Goal: Task Accomplishment & Management: Manage account settings

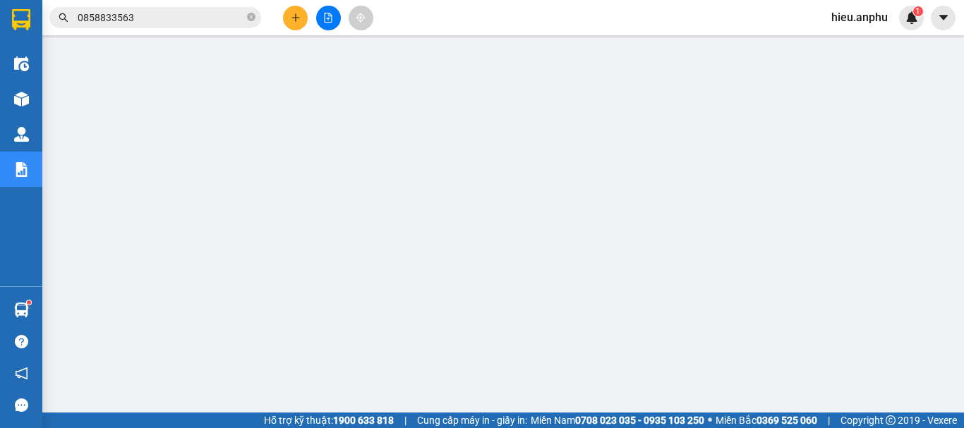
click at [323, 8] on button at bounding box center [328, 18] width 25 height 25
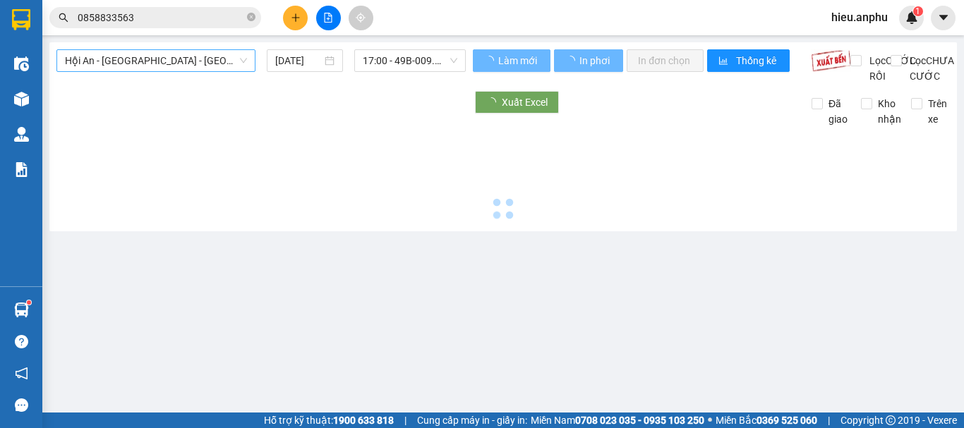
click at [132, 61] on span "Hội An - [GEOGRAPHIC_DATA] - [GEOGRAPHIC_DATA]" at bounding box center [156, 60] width 182 height 21
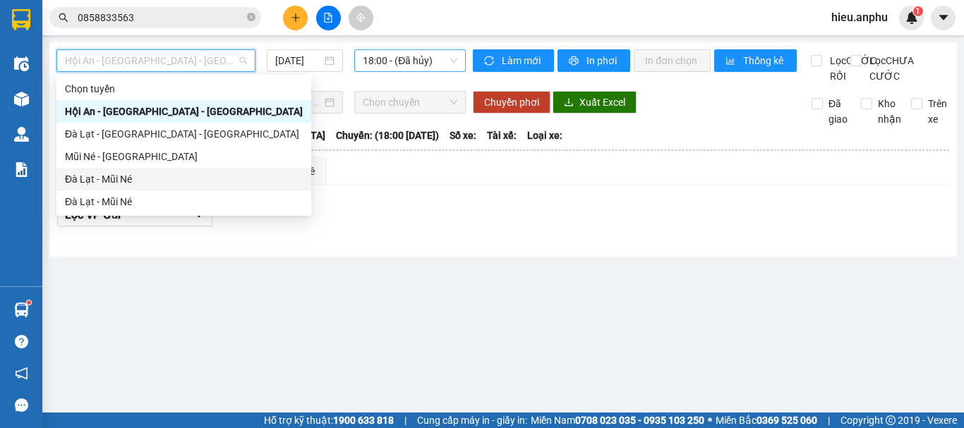
drag, startPoint x: 88, startPoint y: 185, endPoint x: 363, endPoint y: 50, distance: 305.8
click at [90, 183] on div "Đà Lạt - Mũi Né" at bounding box center [184, 179] width 238 height 16
type input "[DATE]"
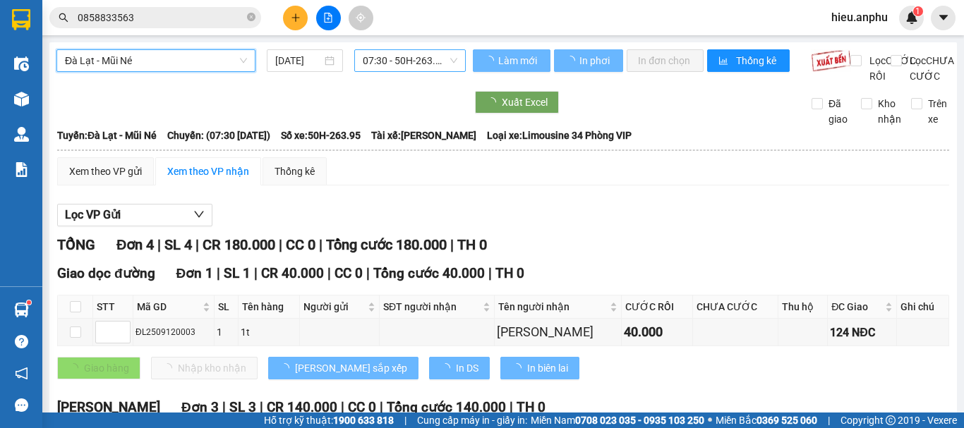
click at [407, 64] on span "07:30 - 50H-263.95" at bounding box center [410, 60] width 95 height 21
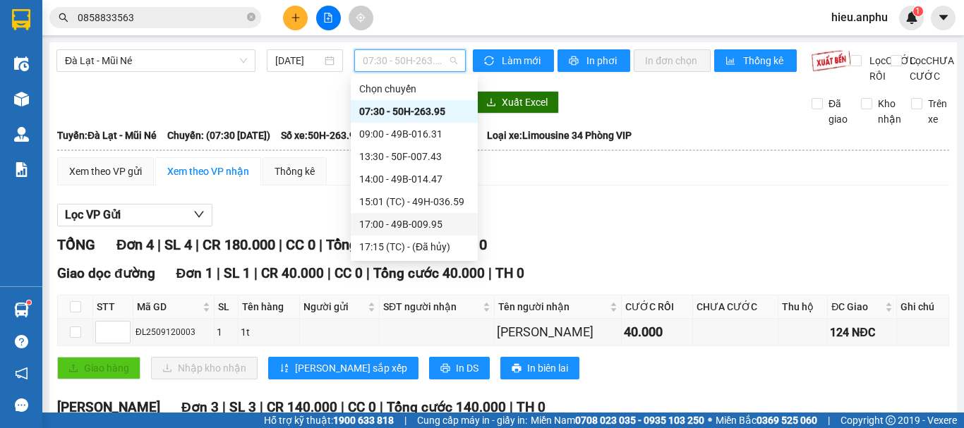
click at [382, 224] on div "17:00 - 49B-009.95" at bounding box center [414, 225] width 110 height 16
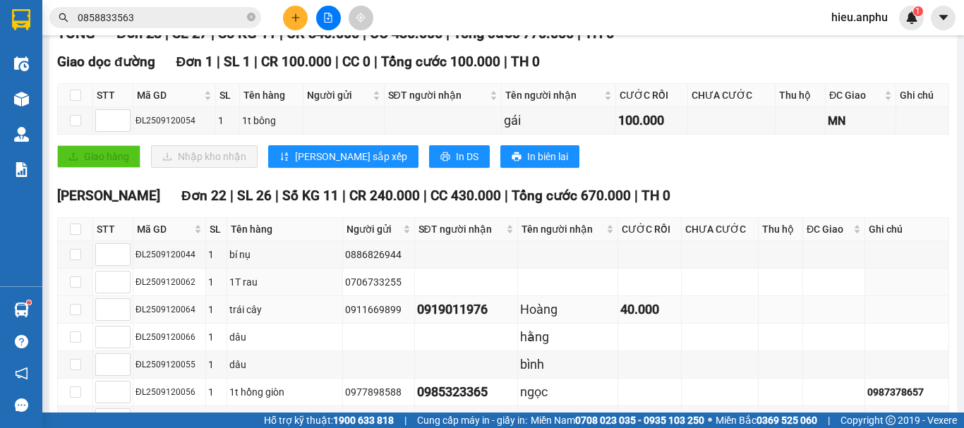
scroll to position [282, 0]
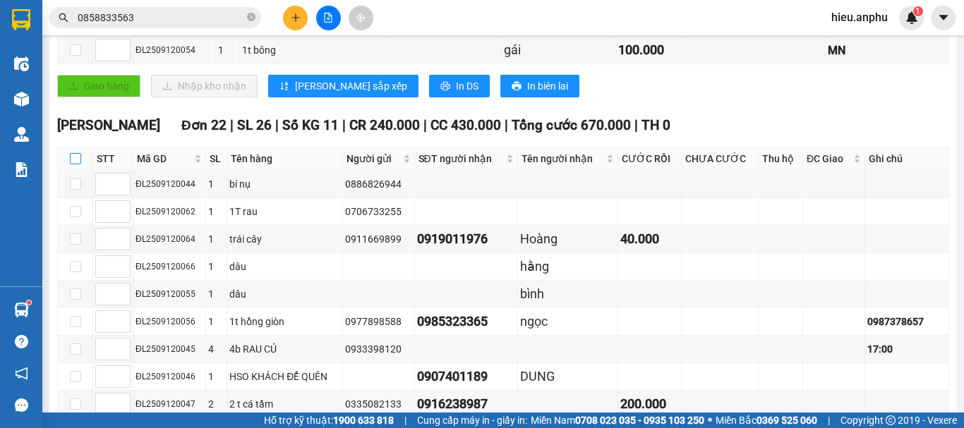
click at [77, 164] on input "checkbox" at bounding box center [75, 158] width 11 height 11
checkbox input "true"
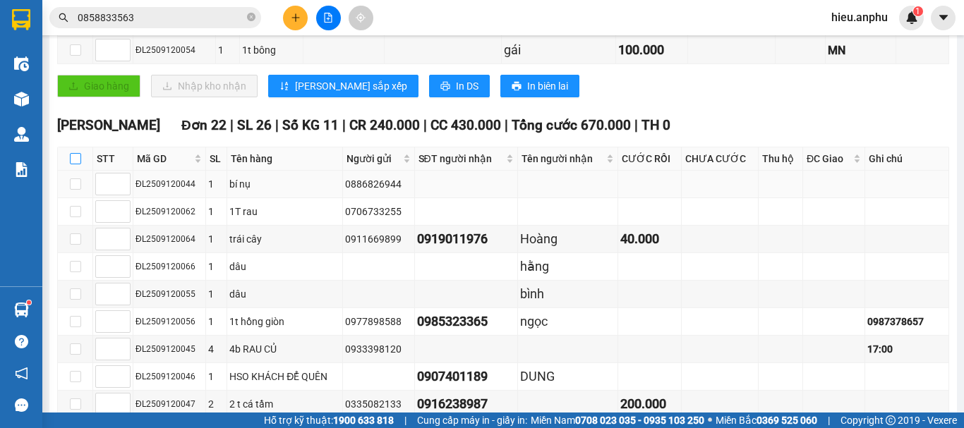
checkbox input "true"
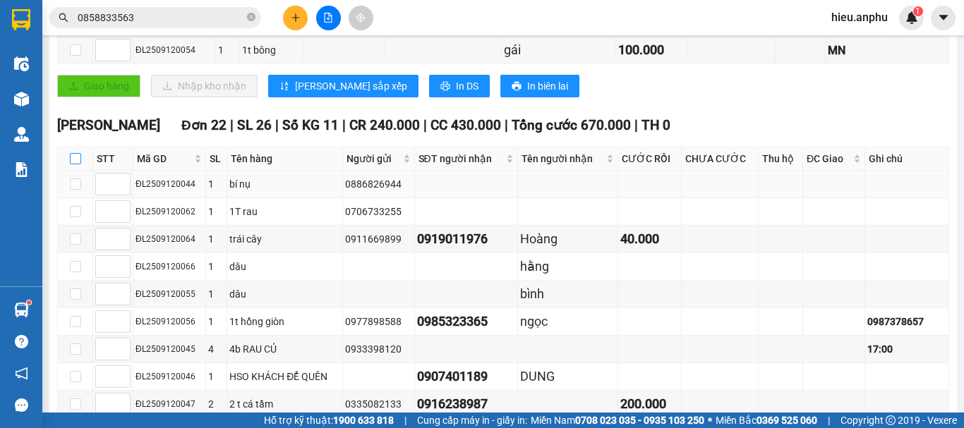
checkbox input "true"
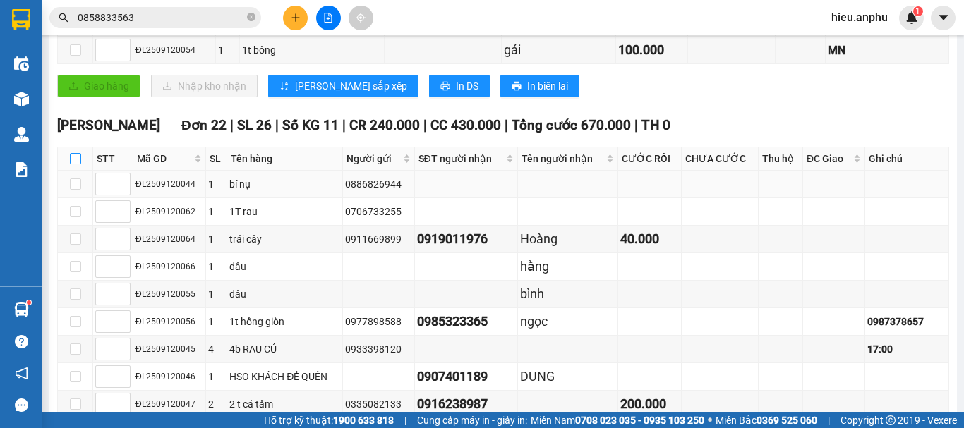
checkbox input "true"
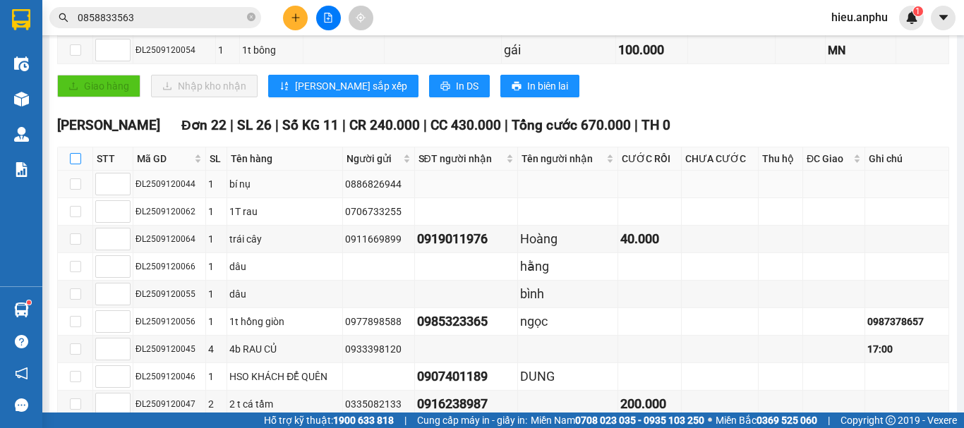
checkbox input "true"
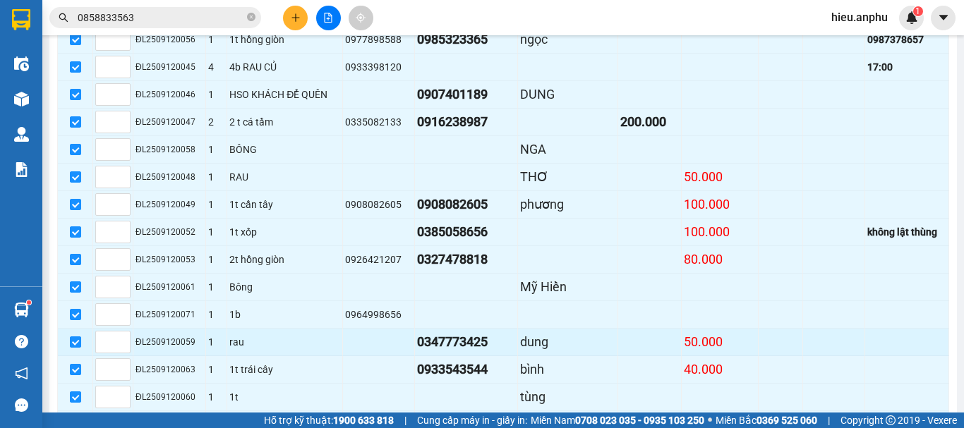
scroll to position [706, 0]
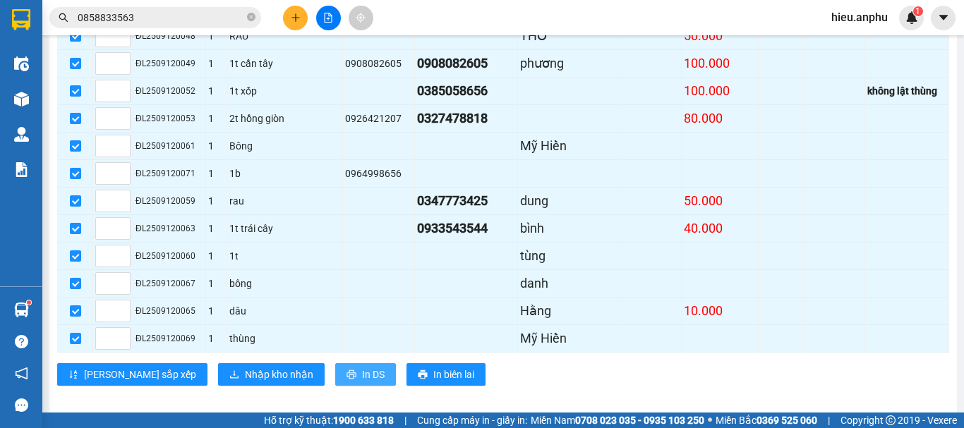
click at [362, 382] on span "In DS" at bounding box center [373, 375] width 23 height 16
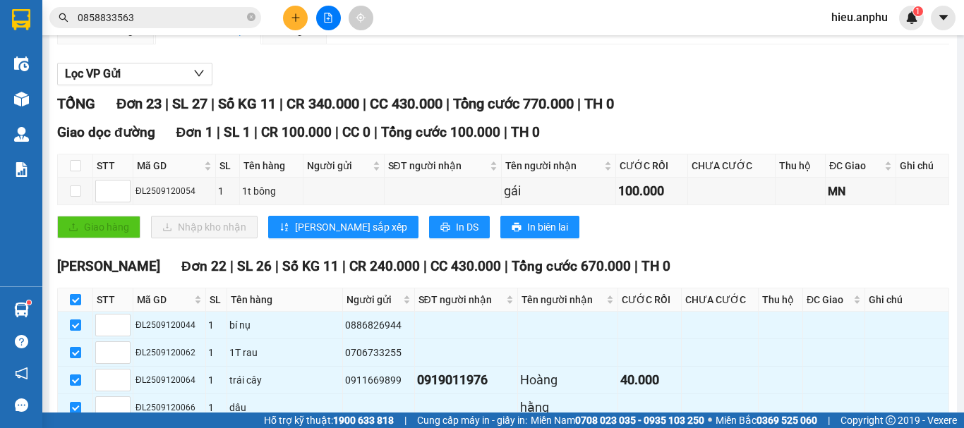
scroll to position [0, 0]
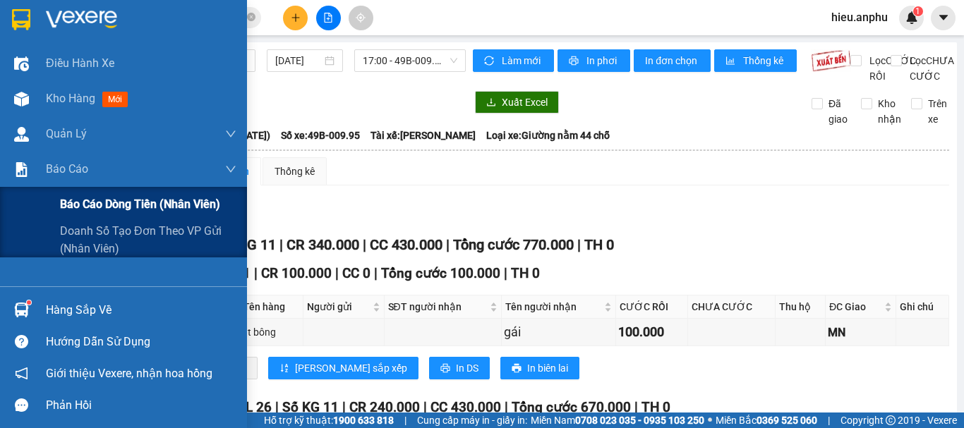
drag, startPoint x: 123, startPoint y: 205, endPoint x: 165, endPoint y: 199, distance: 42.8
click at [123, 205] on span "Báo cáo dòng tiền (nhân viên)" at bounding box center [140, 204] width 160 height 18
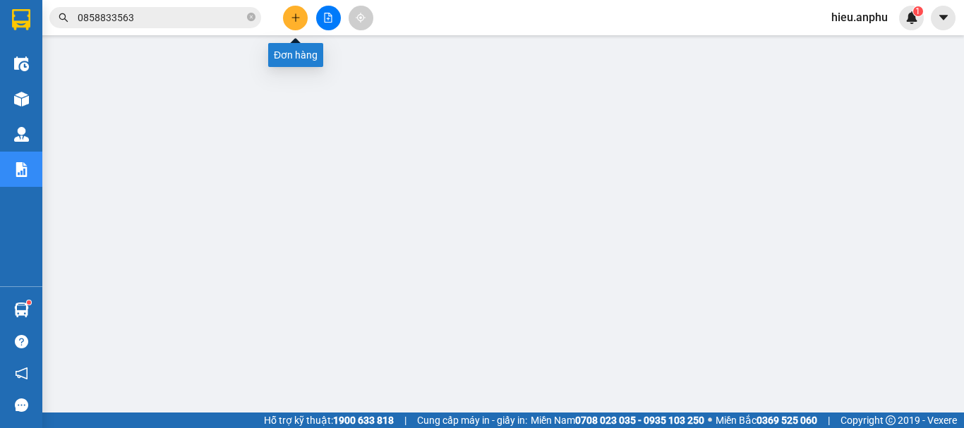
click at [294, 24] on button at bounding box center [295, 18] width 25 height 25
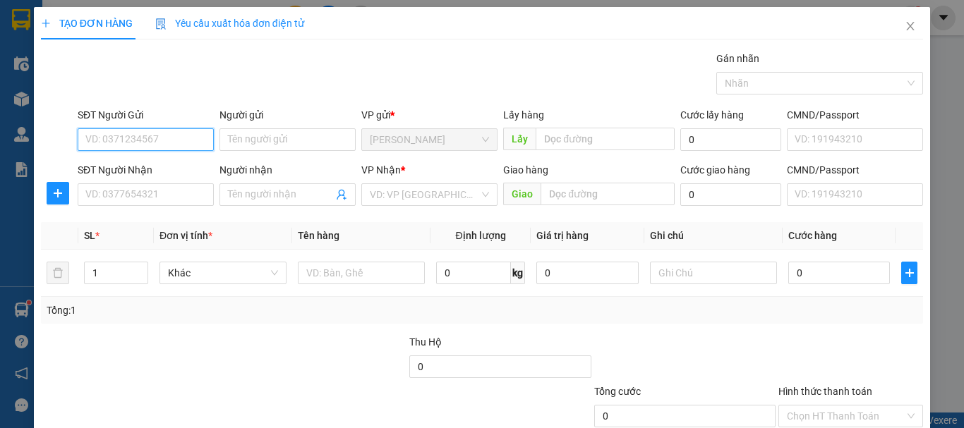
click at [147, 137] on input "SĐT Người Gửi" at bounding box center [146, 139] width 136 height 23
paste input "0901541388"
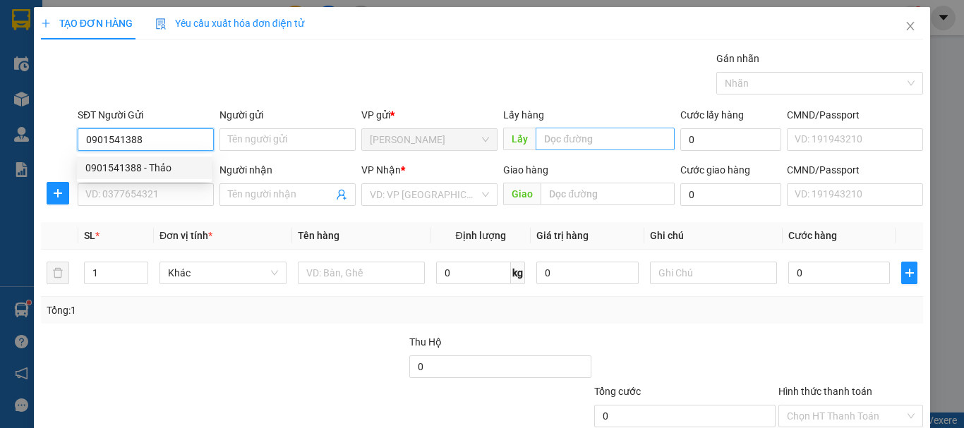
type input "0901541388"
click at [536, 138] on input "text" at bounding box center [605, 139] width 139 height 23
click at [182, 142] on input "0901541388" at bounding box center [146, 139] width 136 height 23
click at [569, 144] on input "text" at bounding box center [605, 139] width 139 height 23
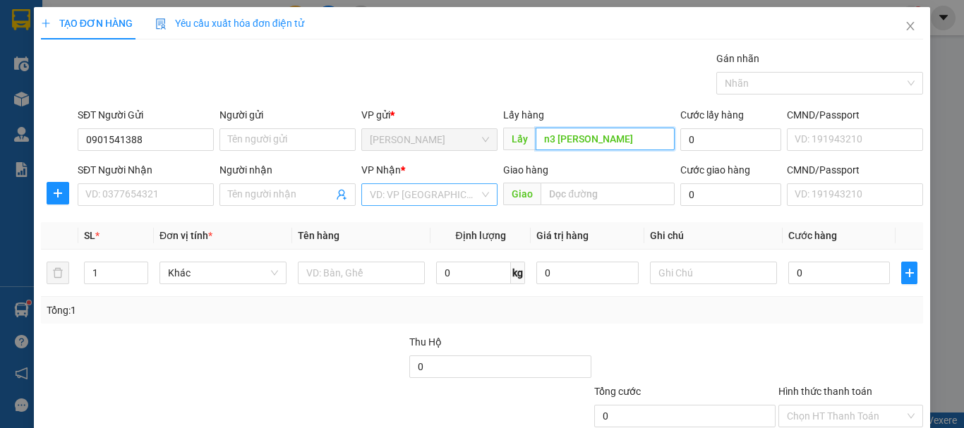
type input "n3 [PERSON_NAME]"
click at [389, 196] on input "search" at bounding box center [424, 194] width 109 height 21
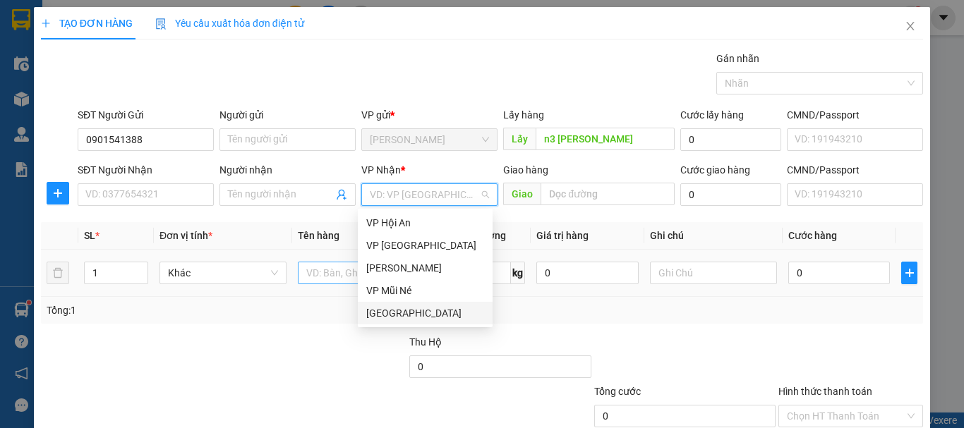
drag, startPoint x: 382, startPoint y: 315, endPoint x: 302, endPoint y: 267, distance: 93.1
click at [380, 312] on div "[GEOGRAPHIC_DATA]" at bounding box center [425, 314] width 118 height 16
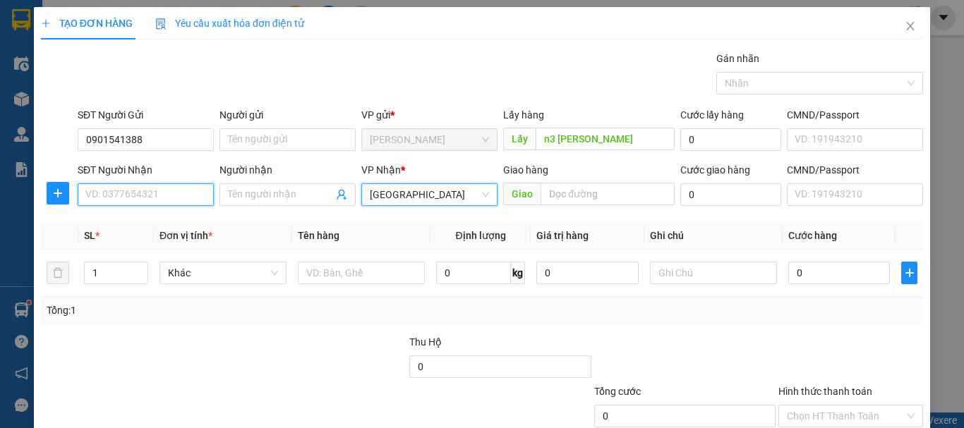
click at [164, 192] on input "SĐT Người Nhận" at bounding box center [146, 194] width 136 height 23
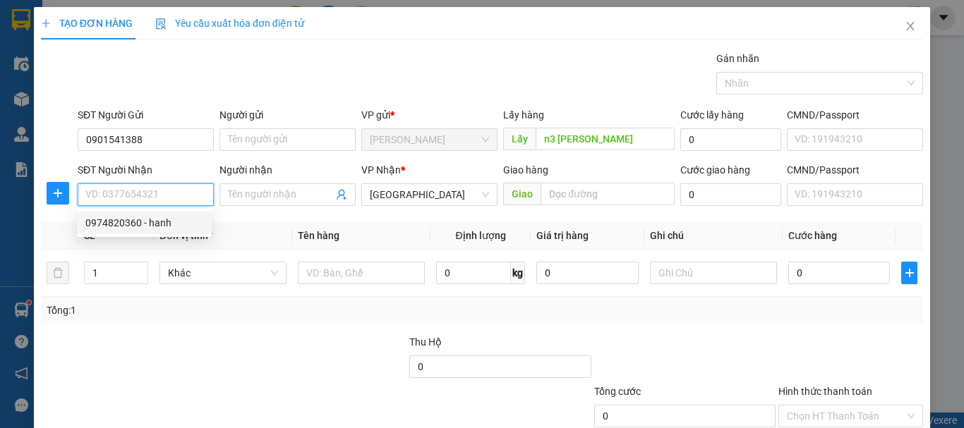
click at [147, 222] on div "0974820360 - hanh" at bounding box center [144, 223] width 118 height 16
type input "0974820360"
type input "hanh"
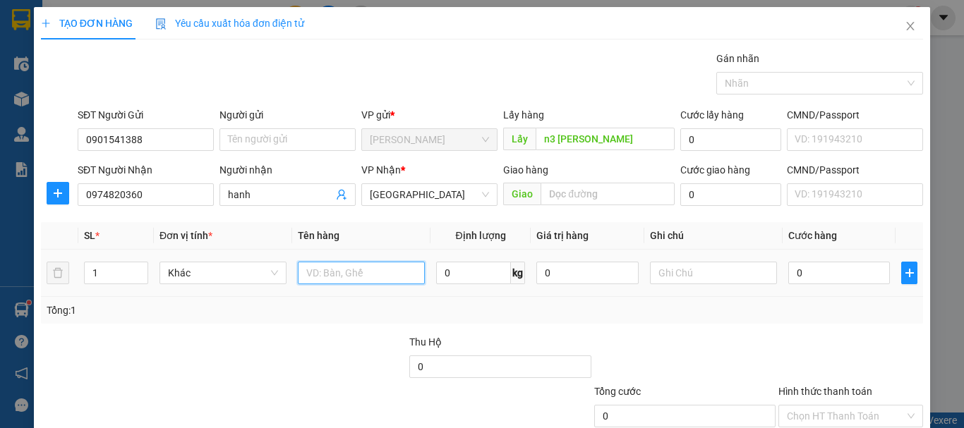
click at [365, 267] on input "text" at bounding box center [361, 273] width 127 height 23
drag, startPoint x: 899, startPoint y: 23, endPoint x: 766, endPoint y: 2, distance: 134.2
click at [905, 23] on icon "close" at bounding box center [910, 25] width 11 height 11
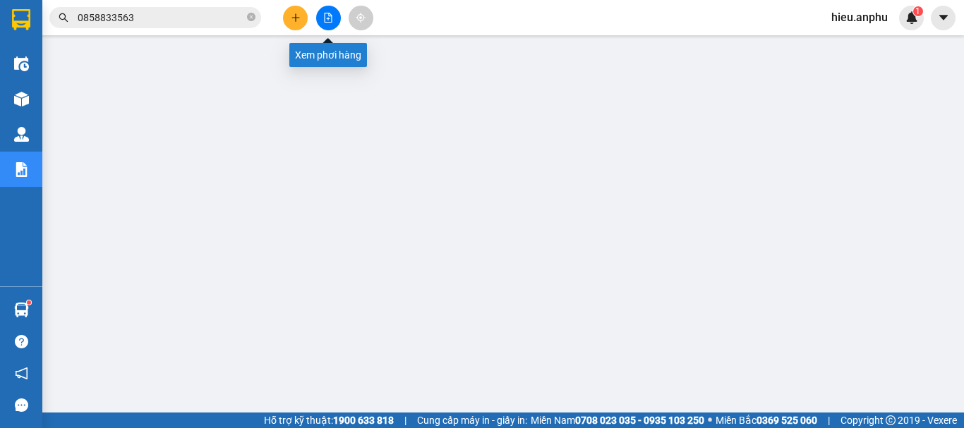
click at [336, 20] on button at bounding box center [328, 18] width 25 height 25
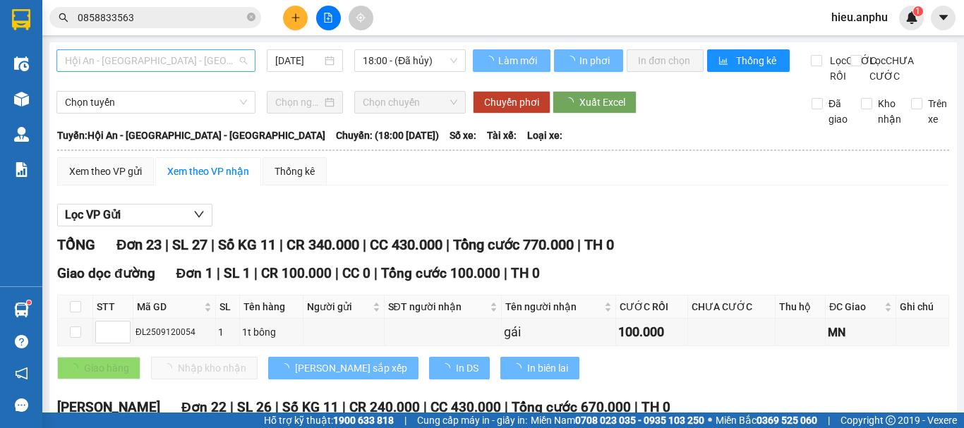
click at [123, 65] on span "Hội An - [GEOGRAPHIC_DATA] - [GEOGRAPHIC_DATA]" at bounding box center [156, 60] width 182 height 21
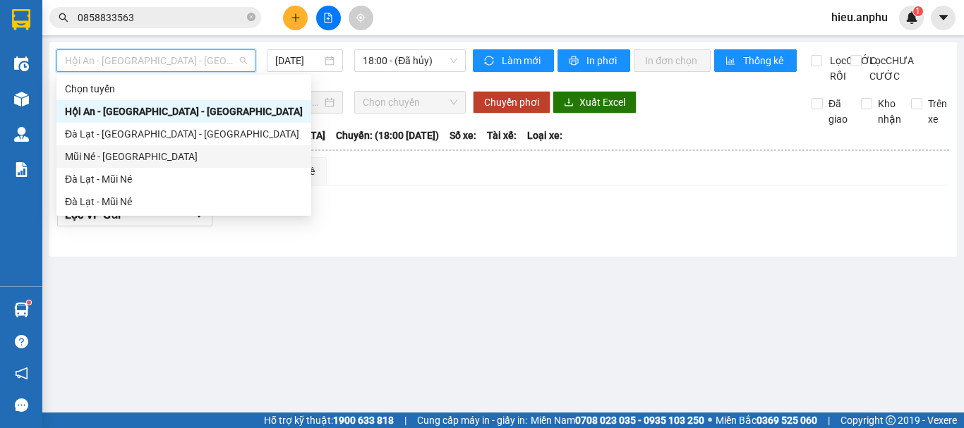
drag, startPoint x: 99, startPoint y: 159, endPoint x: 311, endPoint y: 100, distance: 220.3
click at [101, 157] on div "Mũi Né - [GEOGRAPHIC_DATA]" at bounding box center [184, 157] width 238 height 16
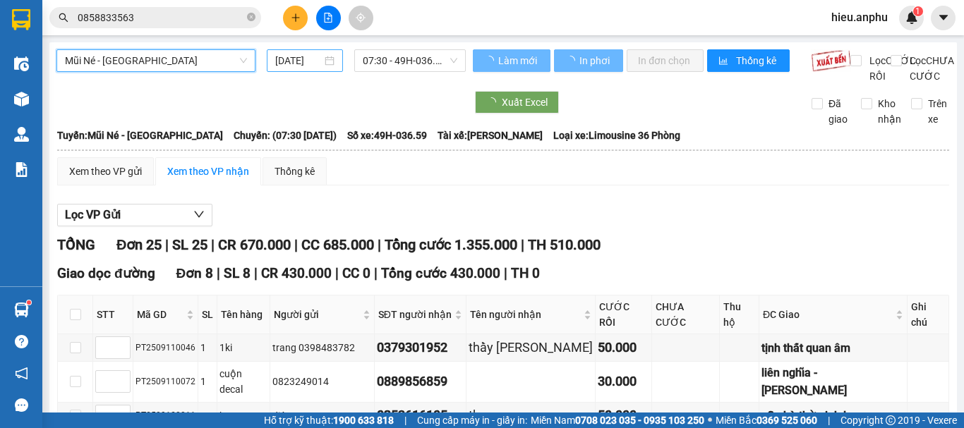
click at [301, 71] on div "[DATE]" at bounding box center [305, 60] width 76 height 23
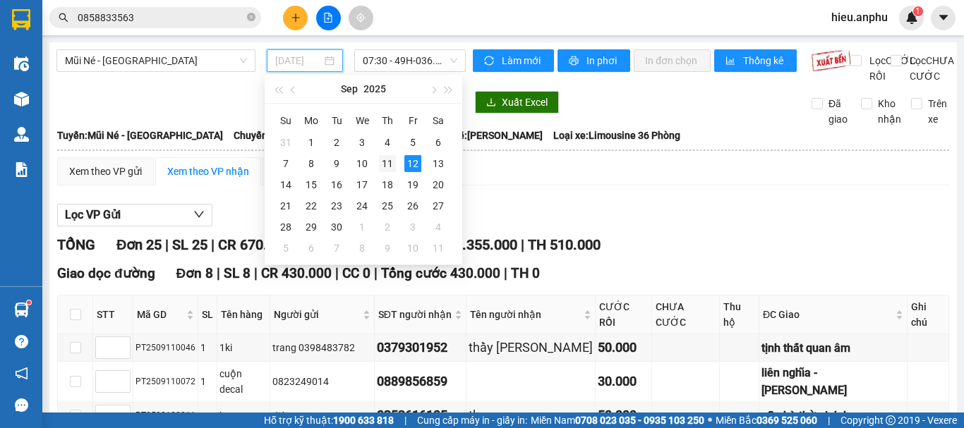
click at [385, 164] on div "11" at bounding box center [387, 163] width 17 height 17
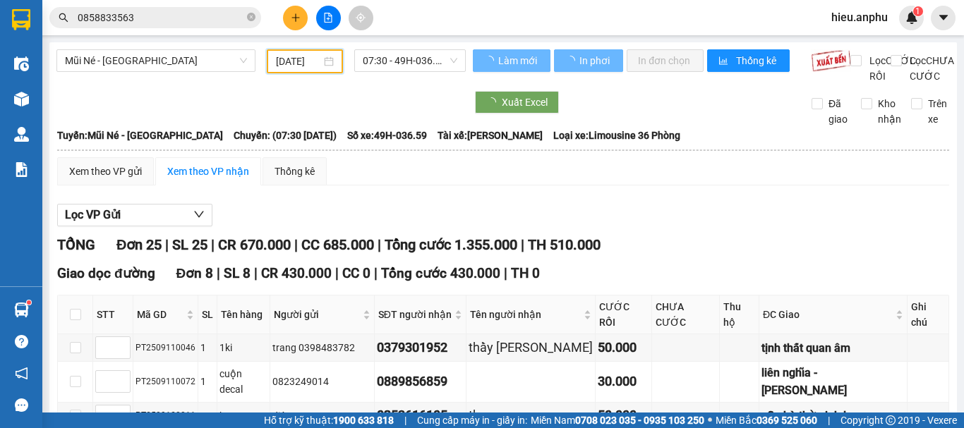
click at [322, 58] on div "[DATE]" at bounding box center [305, 62] width 58 height 16
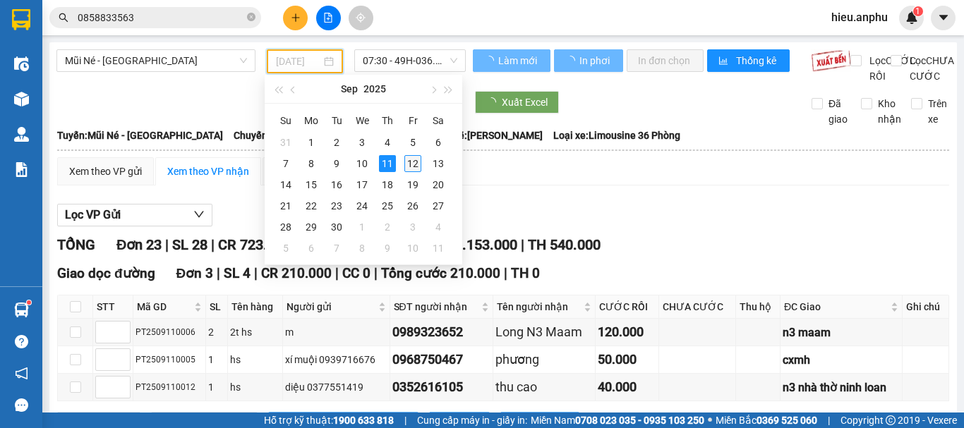
click at [406, 162] on div "12" at bounding box center [412, 163] width 17 height 17
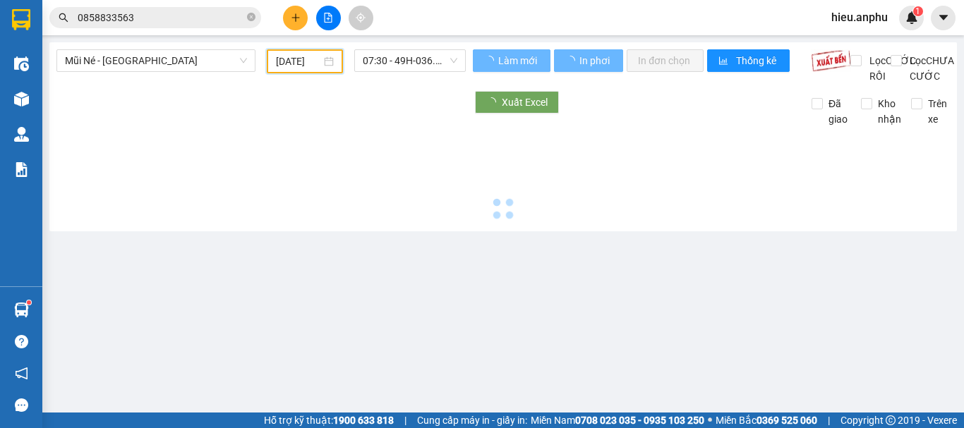
type input "[DATE]"
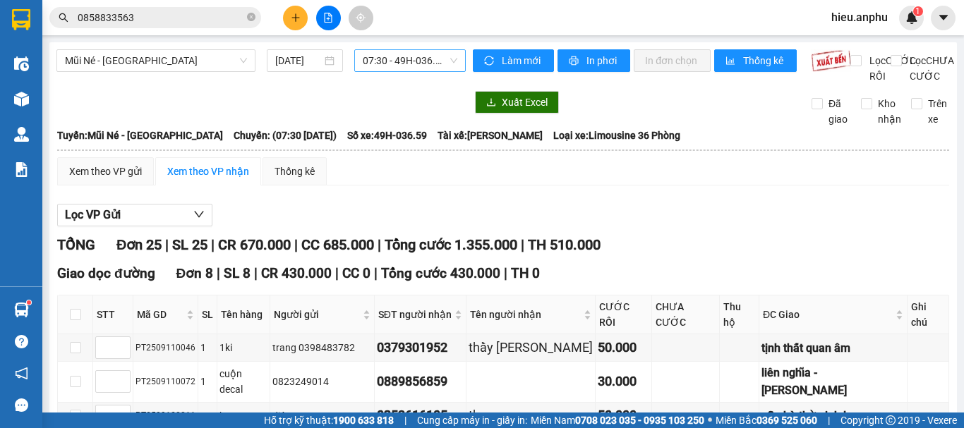
click at [415, 63] on span "07:30 - 49H-036.59" at bounding box center [410, 60] width 95 height 21
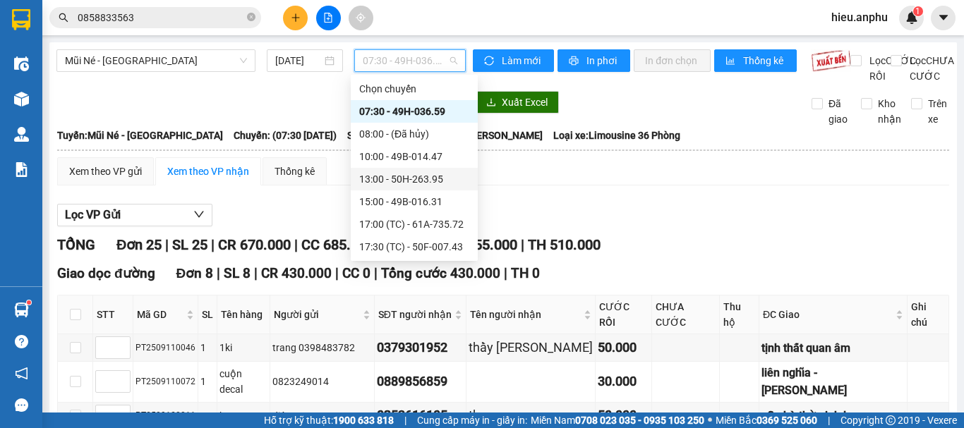
click at [377, 176] on div "13:00 - 50H-263.95" at bounding box center [414, 179] width 110 height 16
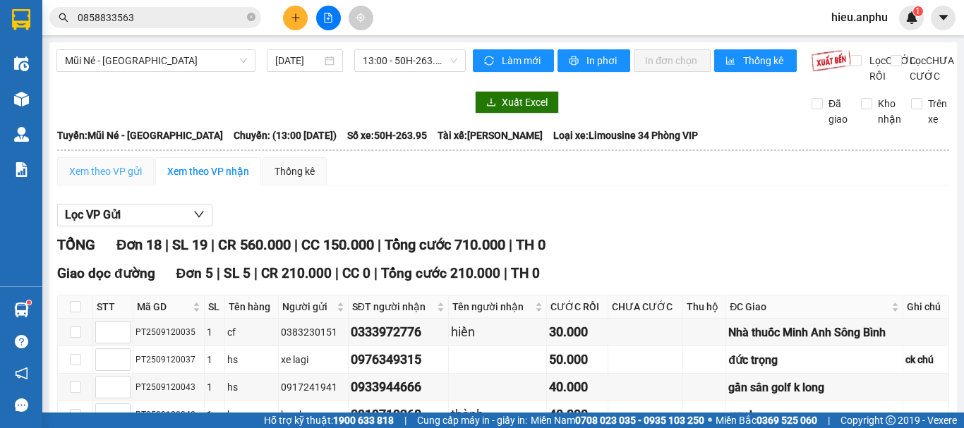
click at [109, 176] on div "Xem theo VP gửi" at bounding box center [105, 171] width 97 height 28
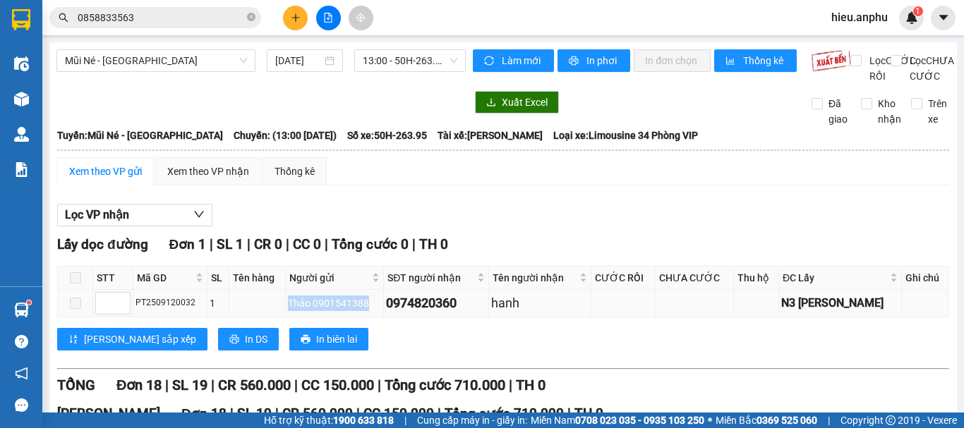
drag, startPoint x: 377, startPoint y: 320, endPoint x: 297, endPoint y: 323, distance: 79.8
click at [297, 311] on div "Thảo 0901541388" at bounding box center [334, 304] width 93 height 16
copy div "Thảo 0901541388"
click at [297, 22] on icon "plus" at bounding box center [296, 18] width 10 height 10
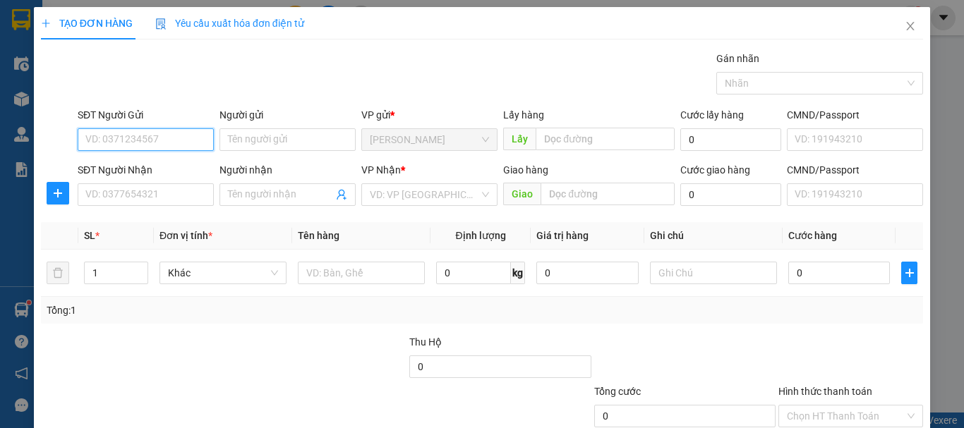
click at [109, 142] on input "SĐT Người Gửi" at bounding box center [146, 139] width 136 height 23
paste input "Thảo 0901541388"
drag, startPoint x: 108, startPoint y: 140, endPoint x: 0, endPoint y: 142, distance: 108.0
click at [0, 142] on div "TẠO ĐƠN HÀNG Yêu cầu xuất hóa đơn điện tử Transit Pickup Surcharge Ids Transit …" at bounding box center [482, 214] width 964 height 428
click at [88, 138] on input "0901541388" at bounding box center [146, 139] width 136 height 23
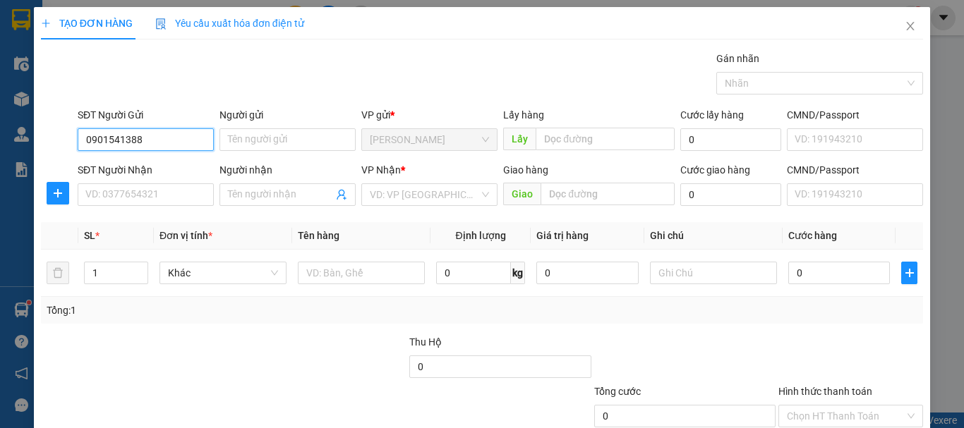
type input "0901541388"
click at [163, 162] on div "0901541388 - Thảo" at bounding box center [144, 168] width 118 height 16
type input "Thảo"
type input "N3 [PERSON_NAME]"
type input "0974820360"
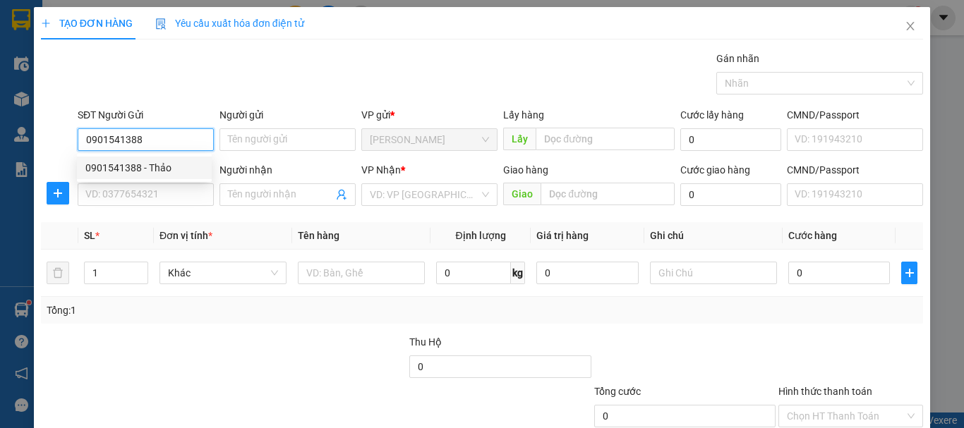
type input "hanh"
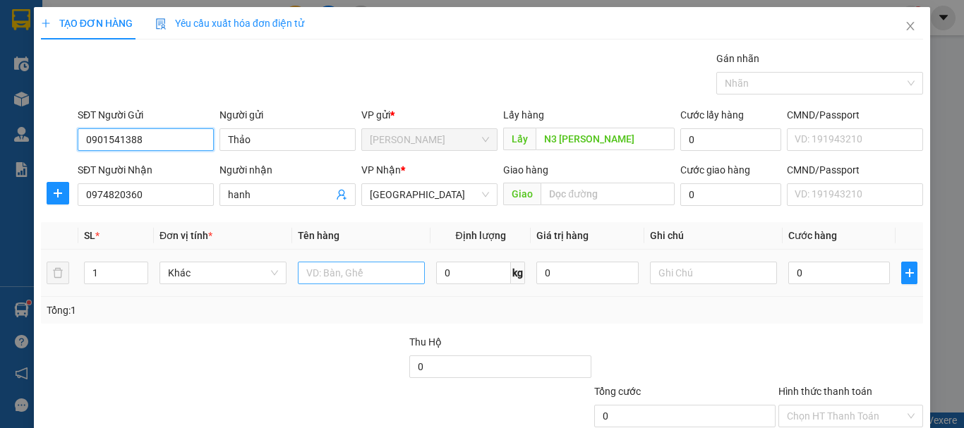
type input "0901541388"
click at [356, 277] on input "text" at bounding box center [361, 273] width 127 height 23
type input "1t thức ăn - bốc n3 sara"
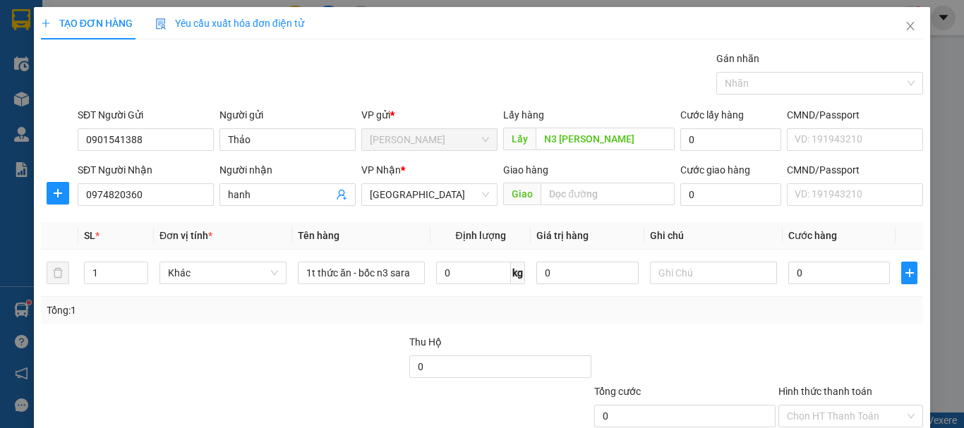
click at [663, 324] on div "Transit Pickup Surcharge Ids Transit Deliver Surcharge Ids Transit Deliver Surc…" at bounding box center [482, 273] width 882 height 444
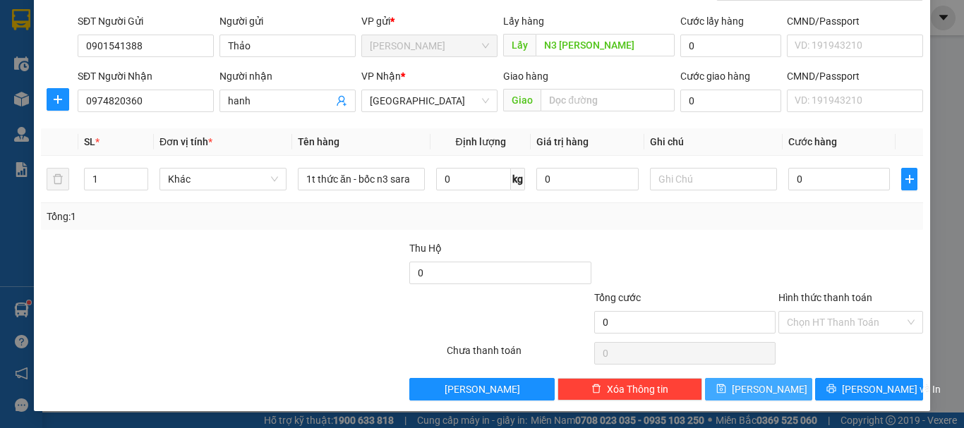
drag, startPoint x: 745, startPoint y: 388, endPoint x: 734, endPoint y: 360, distance: 30.1
click at [745, 388] on button "[PERSON_NAME]" at bounding box center [759, 389] width 108 height 23
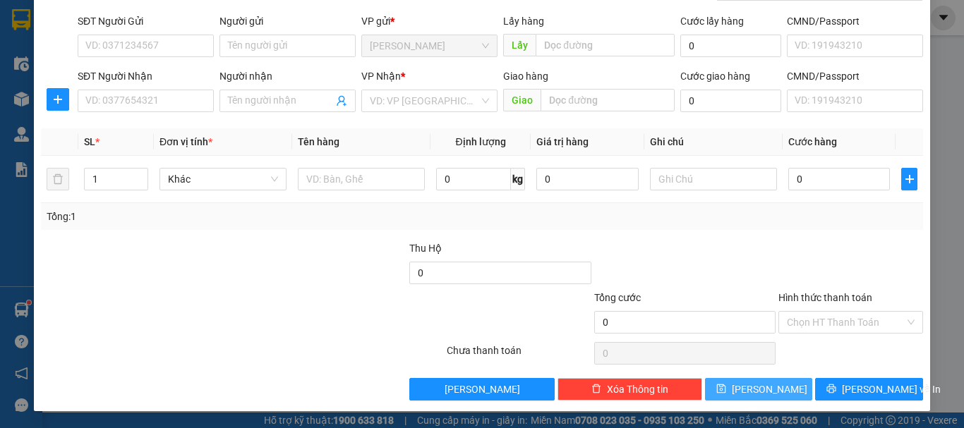
scroll to position [0, 0]
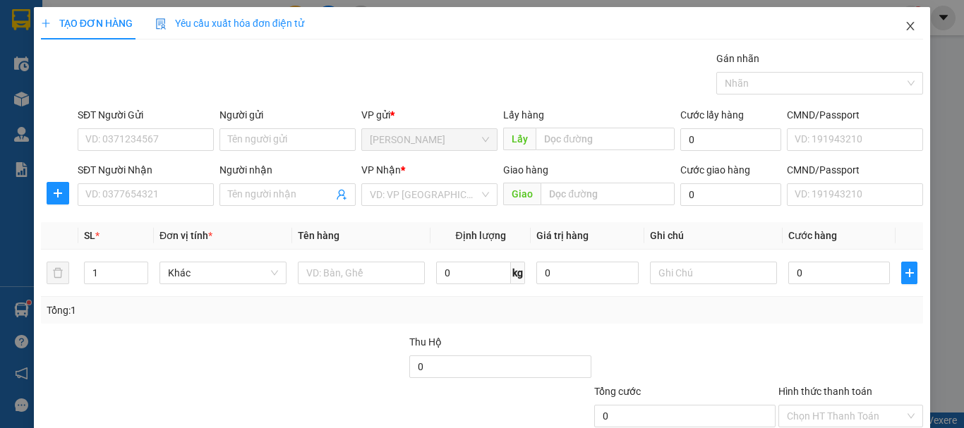
click at [904, 19] on span "Close" at bounding box center [910, 27] width 40 height 40
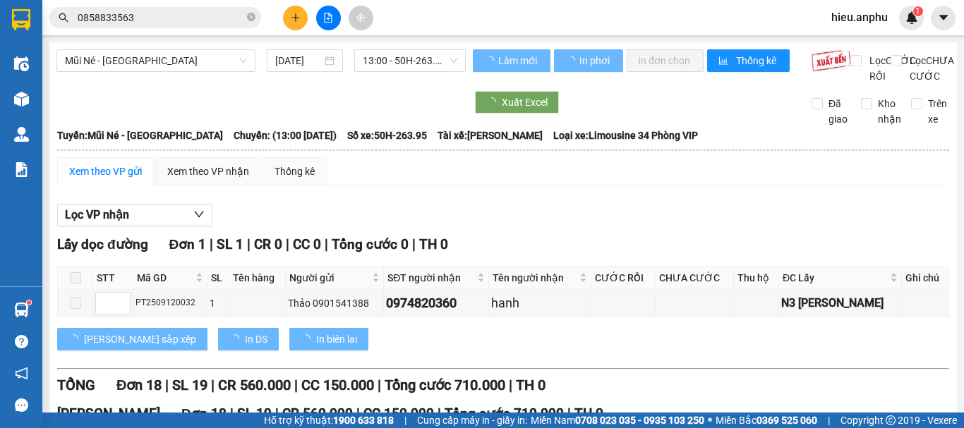
click at [253, 20] on icon "close-circle" at bounding box center [251, 17] width 8 height 8
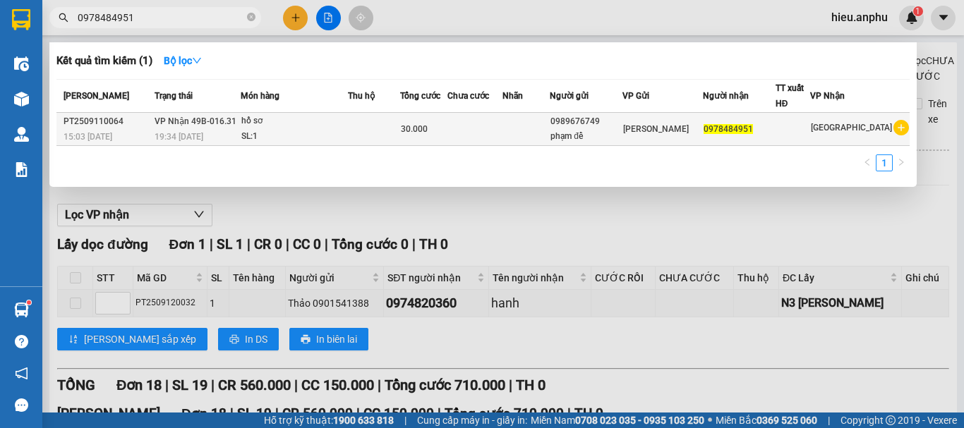
type input "0978484951"
click at [305, 131] on div "SL: 1" at bounding box center [294, 137] width 106 height 16
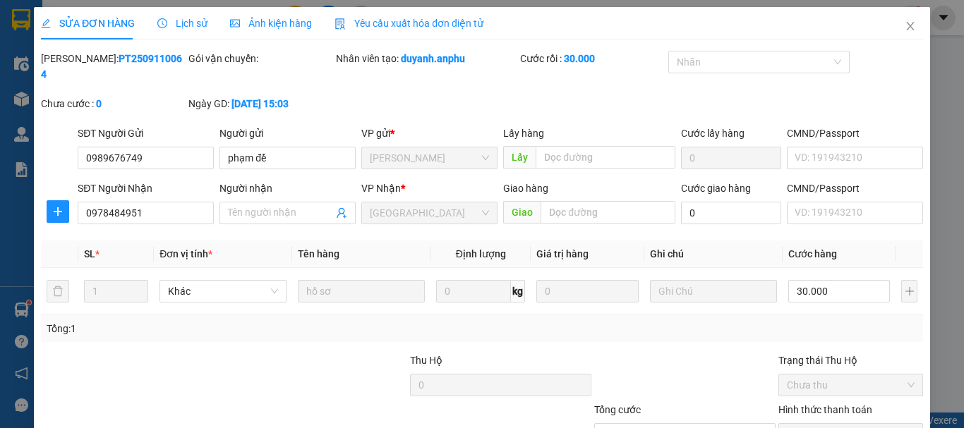
type input "0989676749"
type input "phạm để"
type input "0978484951"
type input "30.000"
click at [905, 24] on icon "close" at bounding box center [910, 25] width 11 height 11
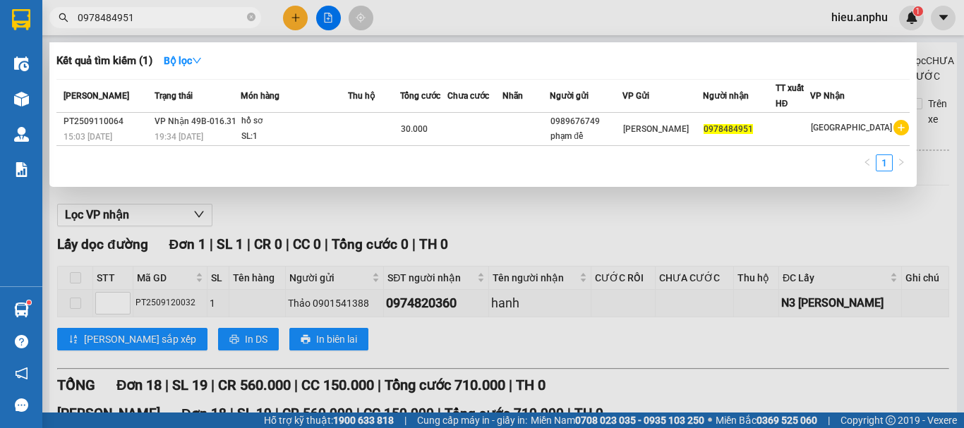
click at [155, 20] on input "0978484951" at bounding box center [161, 18] width 167 height 16
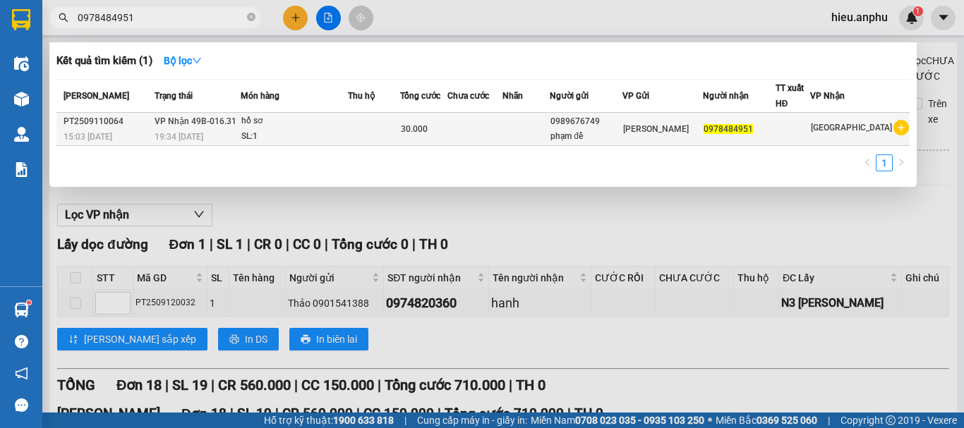
click at [286, 133] on div "SL: 1" at bounding box center [294, 137] width 106 height 16
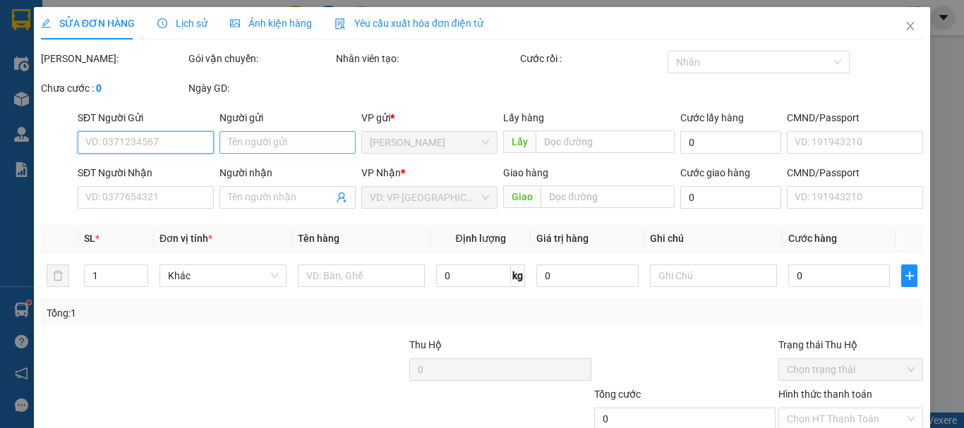
type input "0989676749"
type input "phạm để"
type input "0978484951"
type input "30.000"
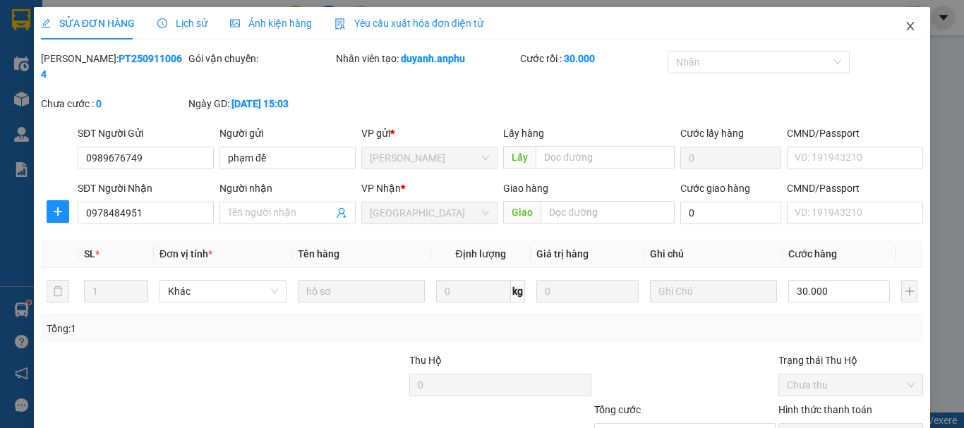
click at [905, 26] on icon "close" at bounding box center [910, 25] width 11 height 11
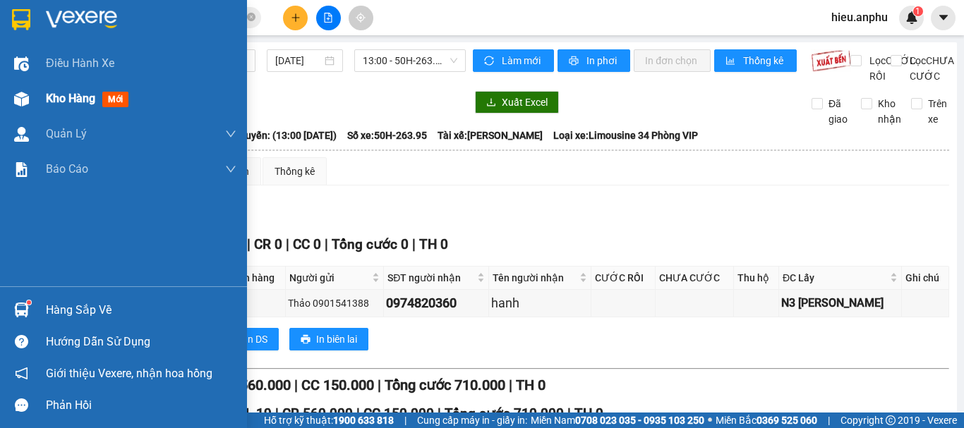
click at [51, 92] on span "Kho hàng" at bounding box center [70, 98] width 49 height 13
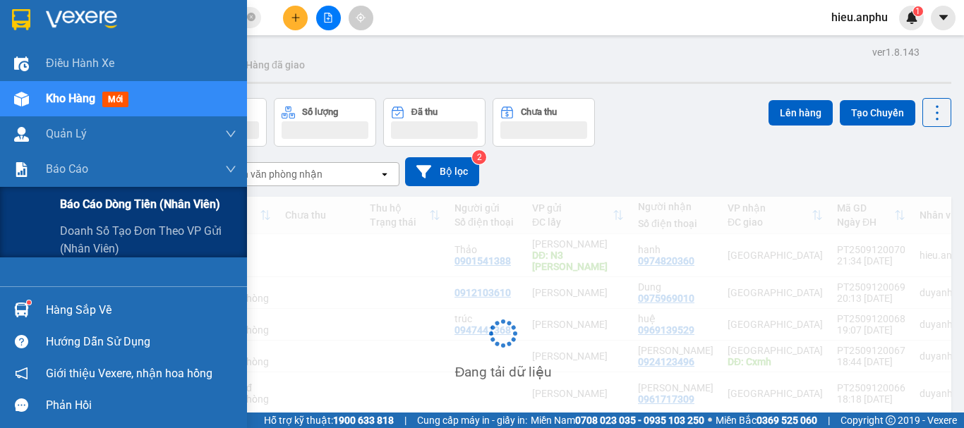
click at [86, 203] on span "Báo cáo dòng tiền (nhân viên)" at bounding box center [140, 204] width 160 height 18
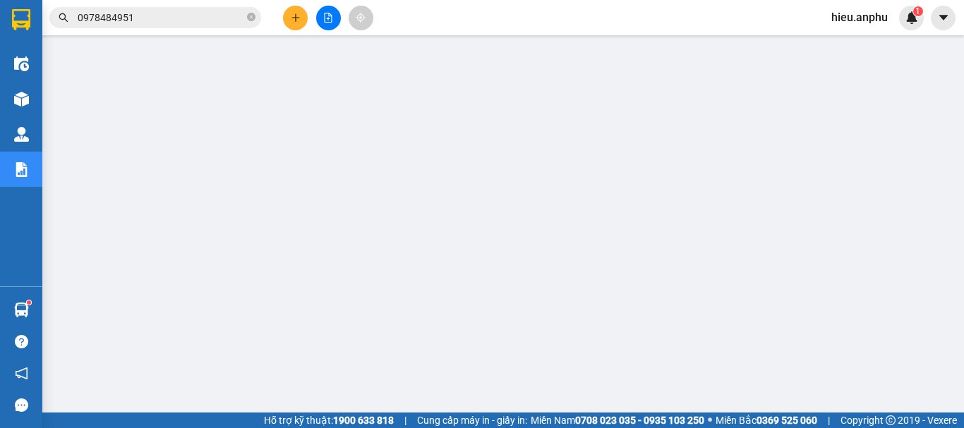
click at [327, 22] on button at bounding box center [328, 18] width 25 height 25
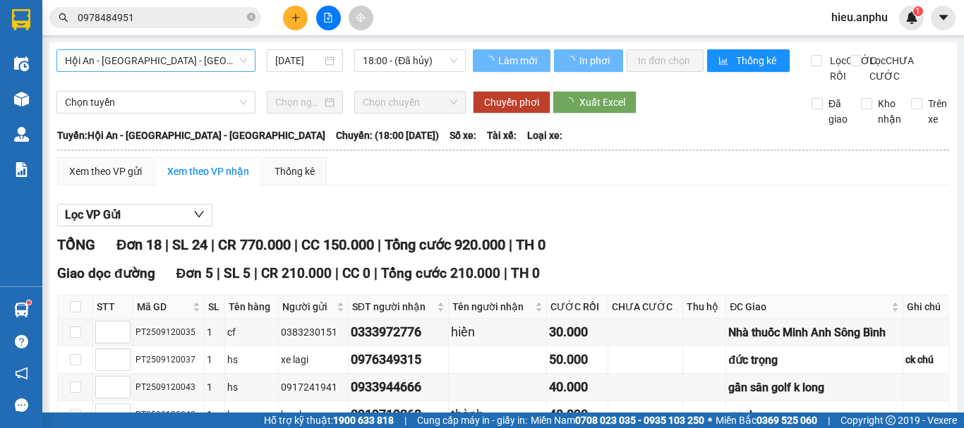
click at [125, 66] on span "Hội An - [GEOGRAPHIC_DATA] - [GEOGRAPHIC_DATA]" at bounding box center [156, 60] width 182 height 21
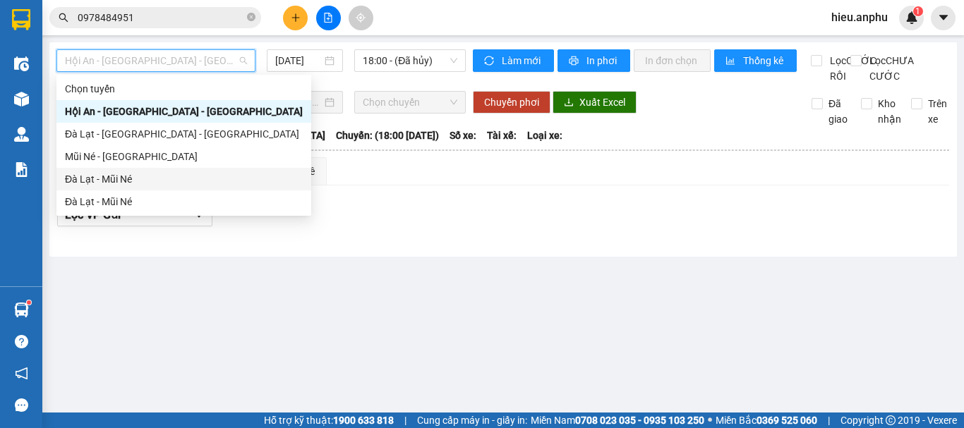
click at [92, 181] on div "Đà Lạt - Mũi Né" at bounding box center [184, 179] width 238 height 16
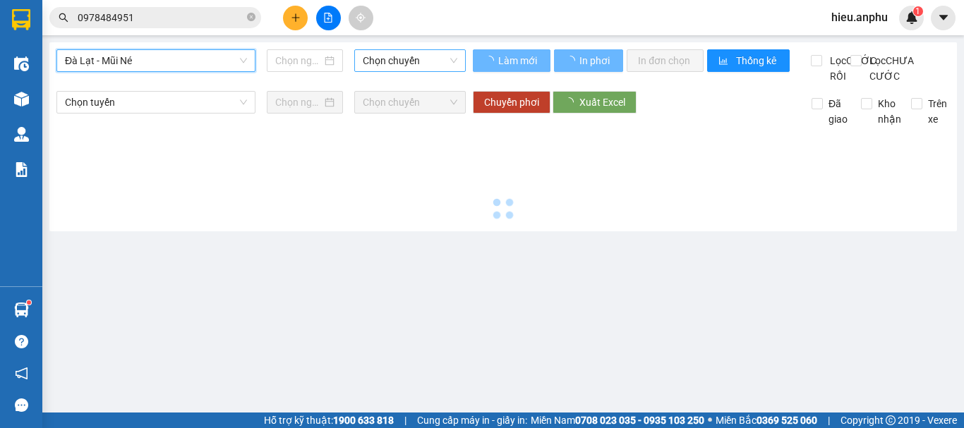
type input "[DATE]"
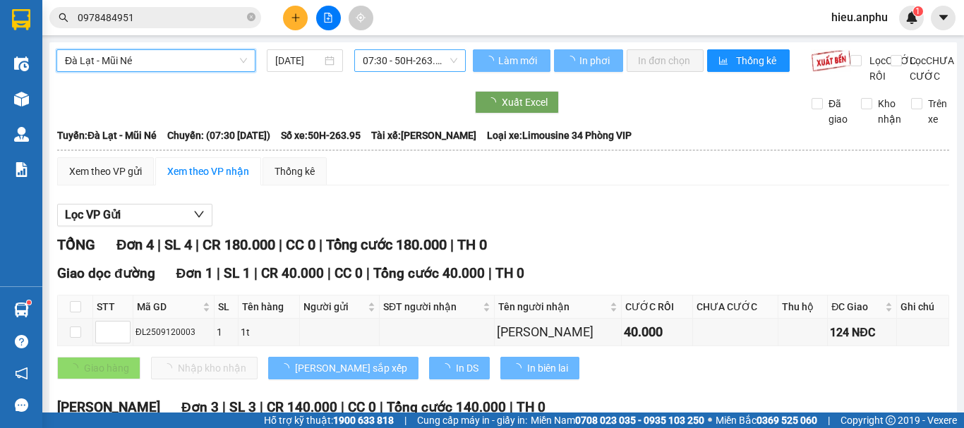
click at [391, 58] on span "07:30 - 50H-263.95" at bounding box center [410, 60] width 95 height 21
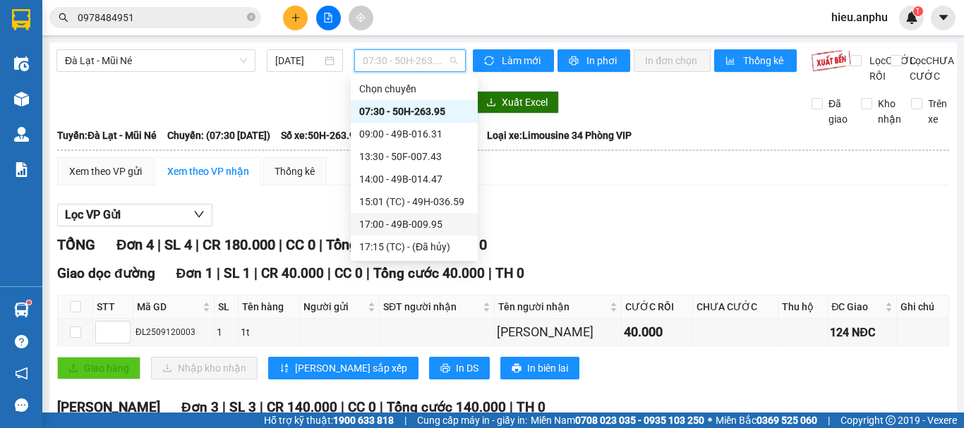
click at [374, 225] on div "17:00 - 49B-009.95" at bounding box center [414, 225] width 110 height 16
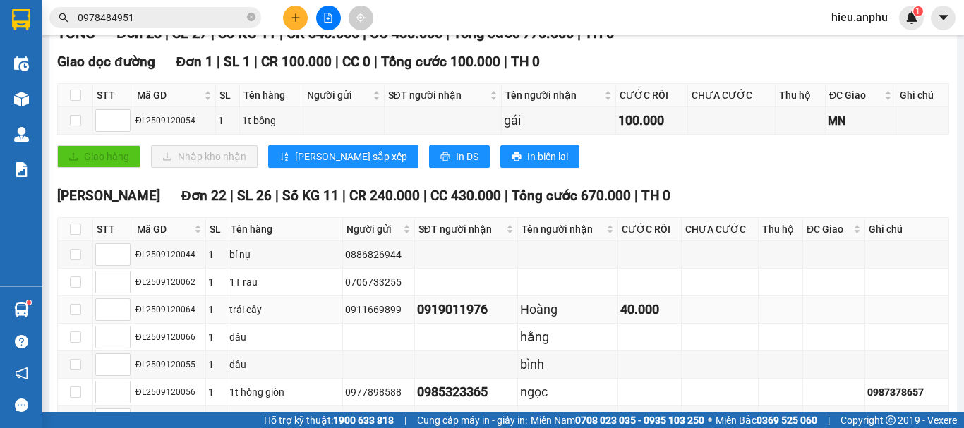
scroll to position [282, 0]
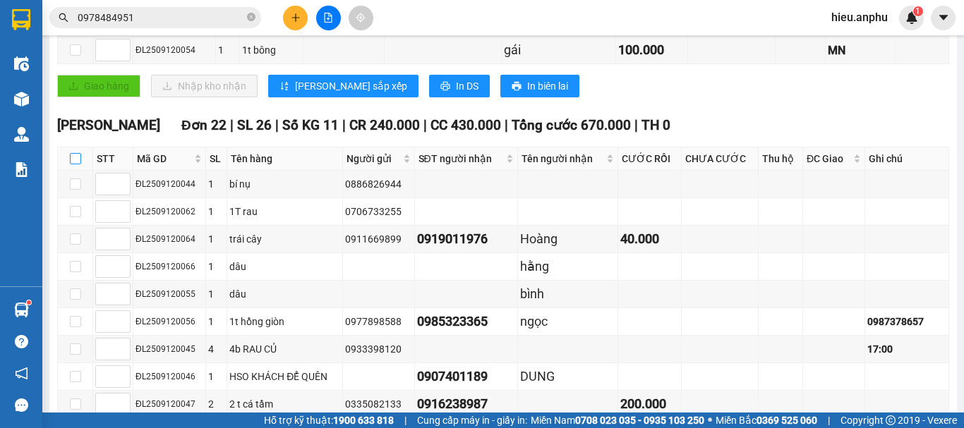
click at [72, 164] on input "checkbox" at bounding box center [75, 158] width 11 height 11
checkbox input "true"
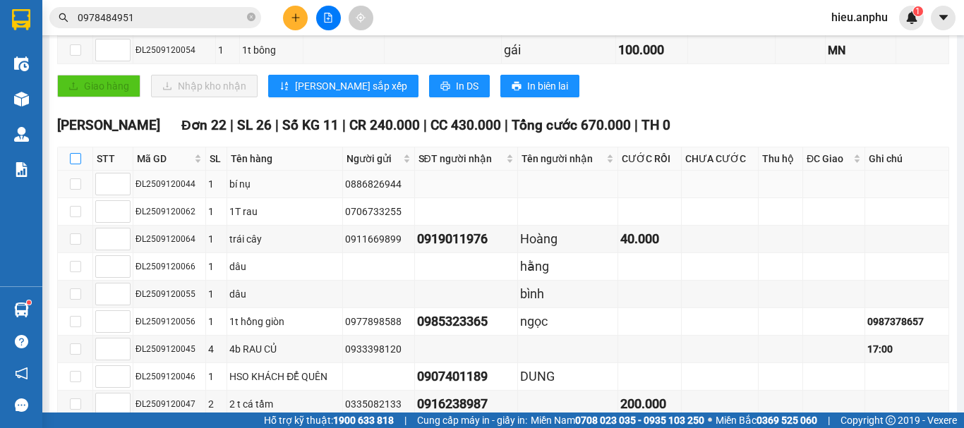
checkbox input "true"
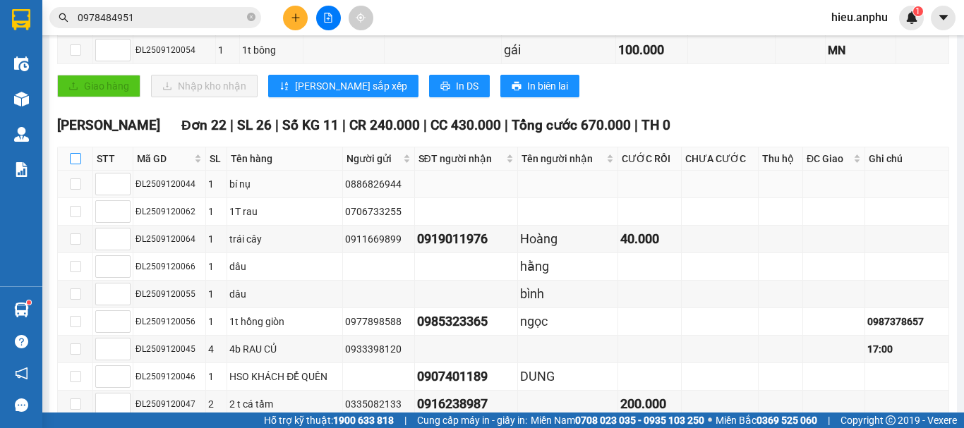
checkbox input "true"
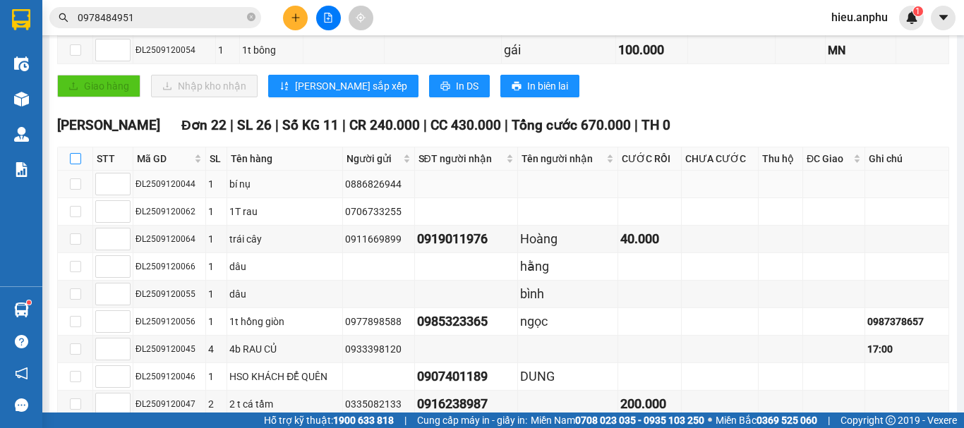
checkbox input "true"
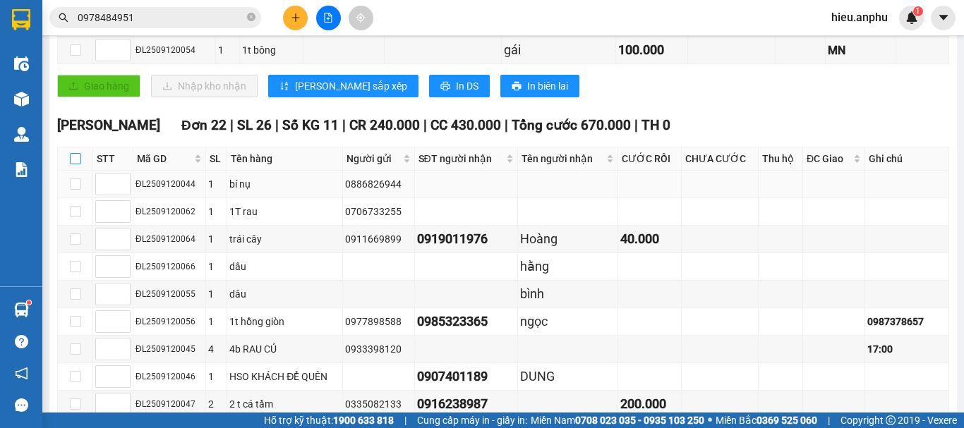
checkbox input "true"
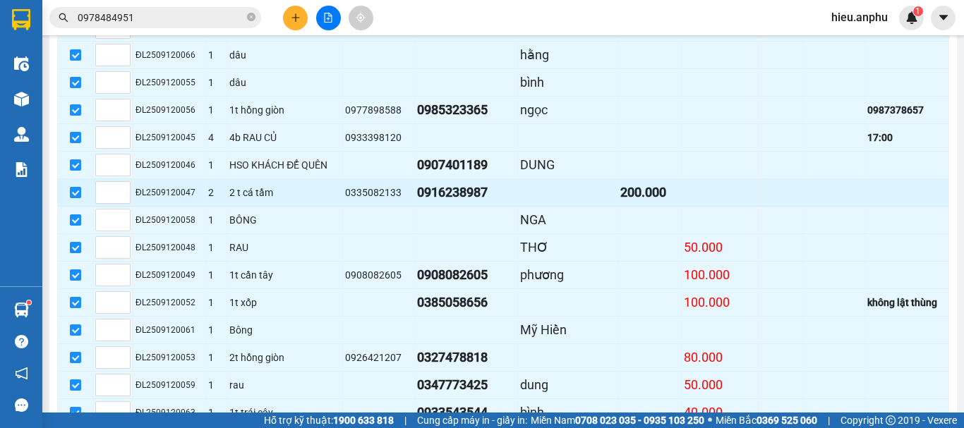
scroll to position [423, 0]
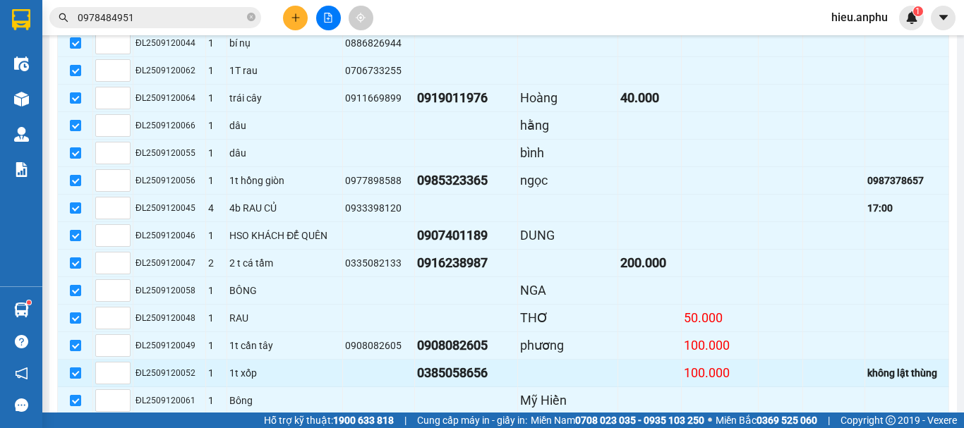
click at [76, 379] on input "checkbox" at bounding box center [75, 373] width 11 height 11
checkbox input "false"
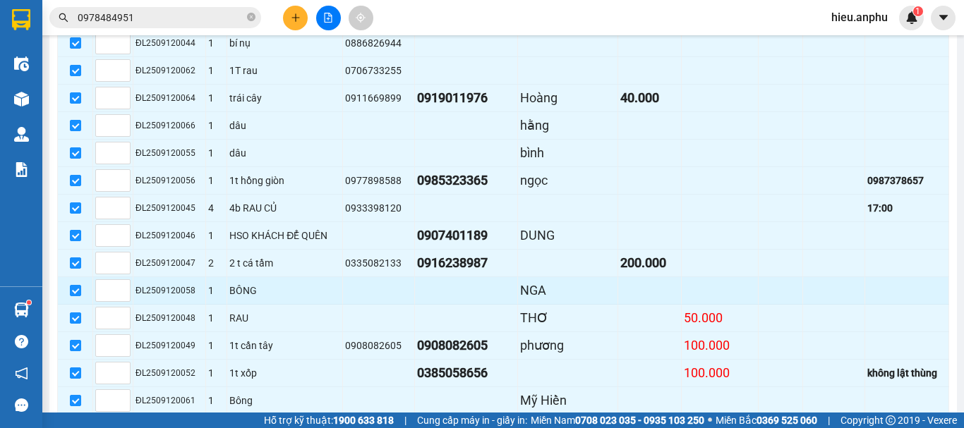
checkbox input "false"
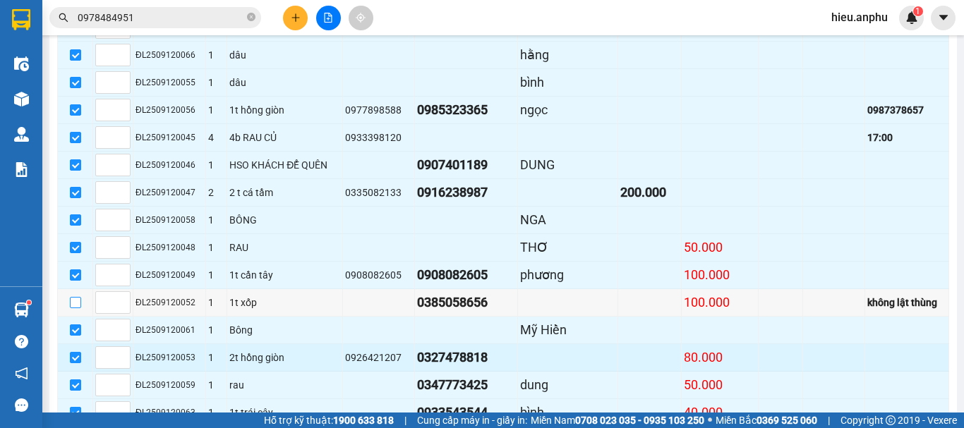
scroll to position [734, 0]
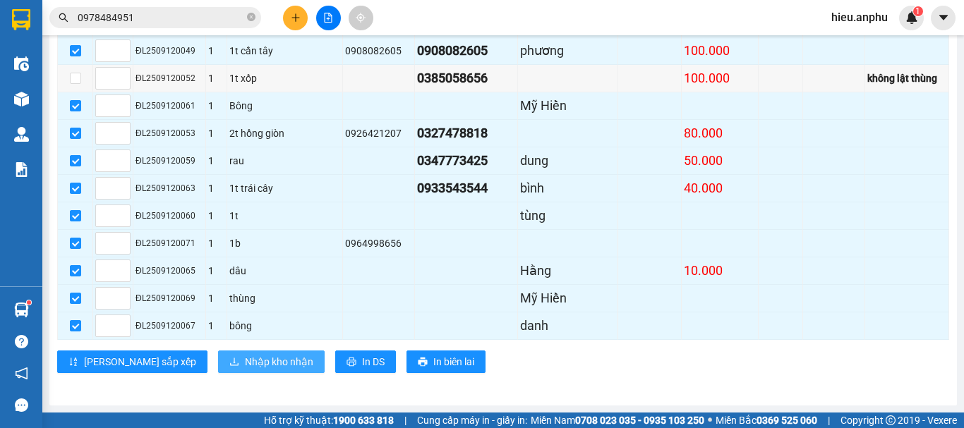
click at [245, 361] on span "Nhập kho nhận" at bounding box center [279, 362] width 68 height 16
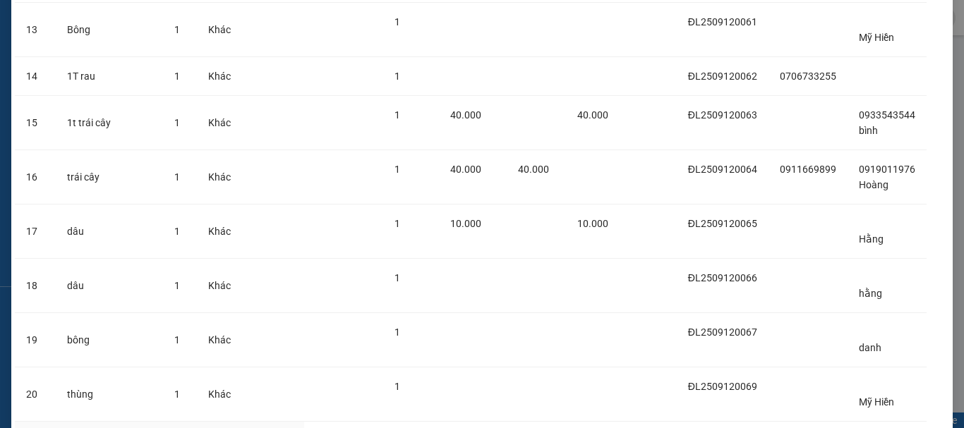
scroll to position [841, 0]
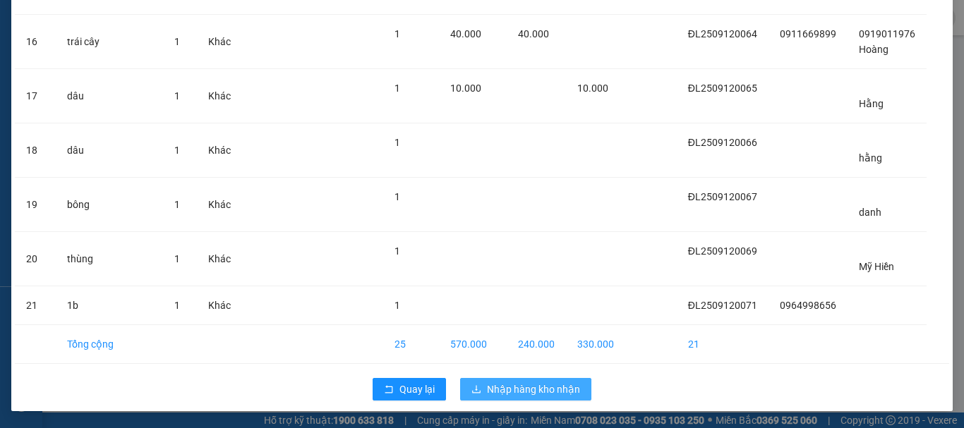
click at [531, 389] on span "Nhập hàng kho nhận" at bounding box center [533, 390] width 93 height 16
